Goal: Transaction & Acquisition: Register for event/course

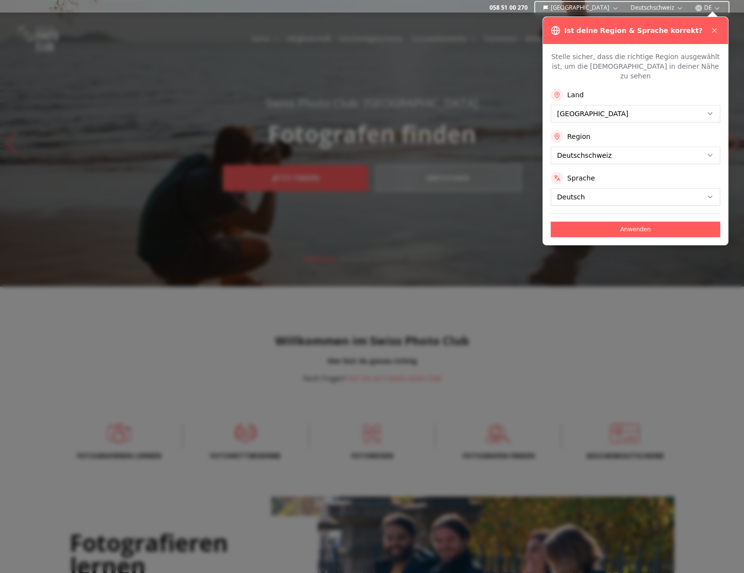
click at [615, 222] on button "Anwenden" at bounding box center [634, 229] width 169 height 15
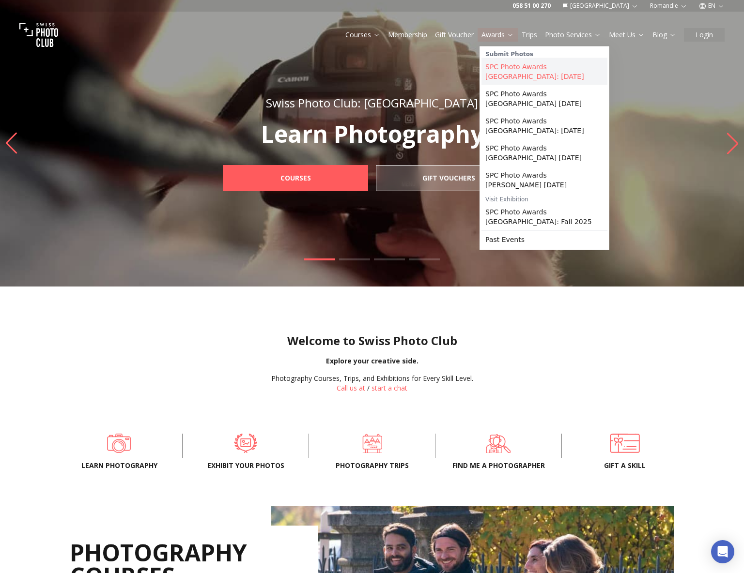
click at [496, 63] on link "SPC Photo Awards [GEOGRAPHIC_DATA]: [DATE]" at bounding box center [544, 71] width 126 height 27
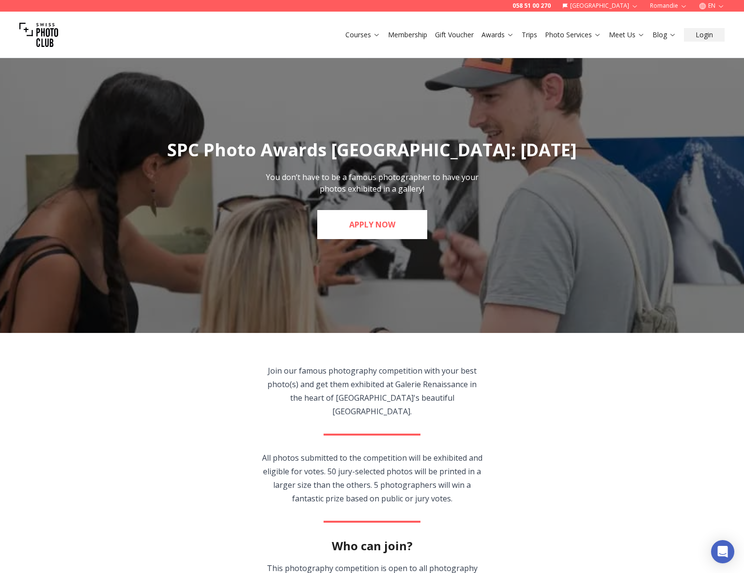
click at [374, 224] on link "APPLY NOW" at bounding box center [372, 224] width 110 height 29
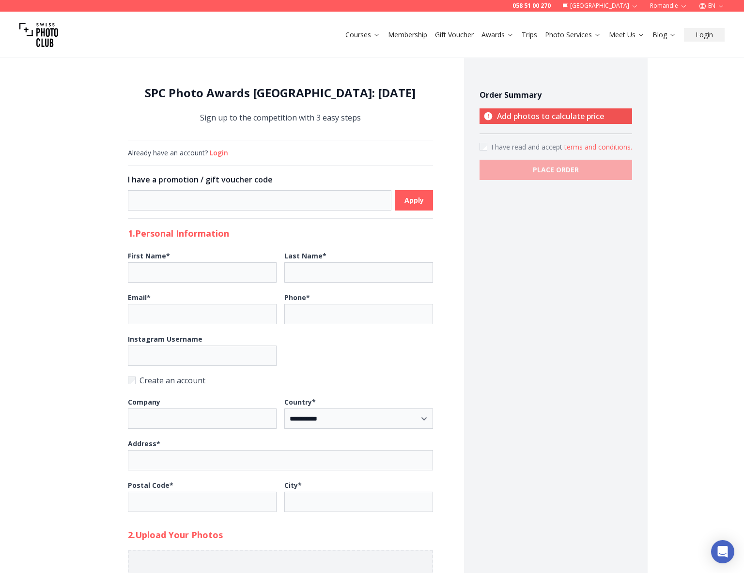
click at [219, 153] on button "Login" at bounding box center [219, 153] width 18 height 10
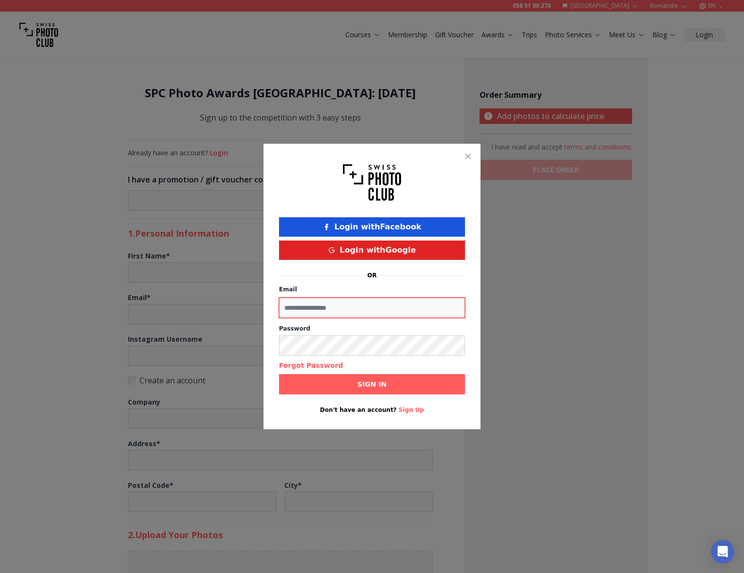
type input "**********"
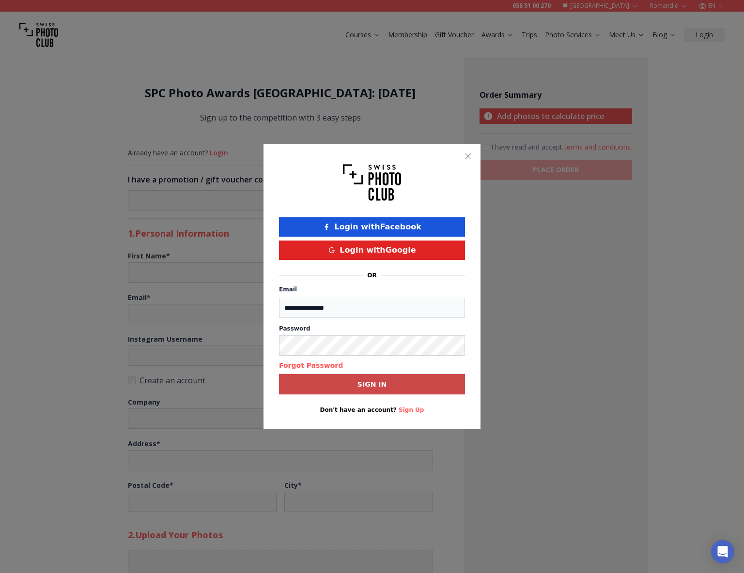
drag, startPoint x: 344, startPoint y: 386, endPoint x: 358, endPoint y: 387, distance: 14.0
click at [345, 386] on button "Sign in" at bounding box center [372, 384] width 186 height 20
